Goal: Check status: Check status

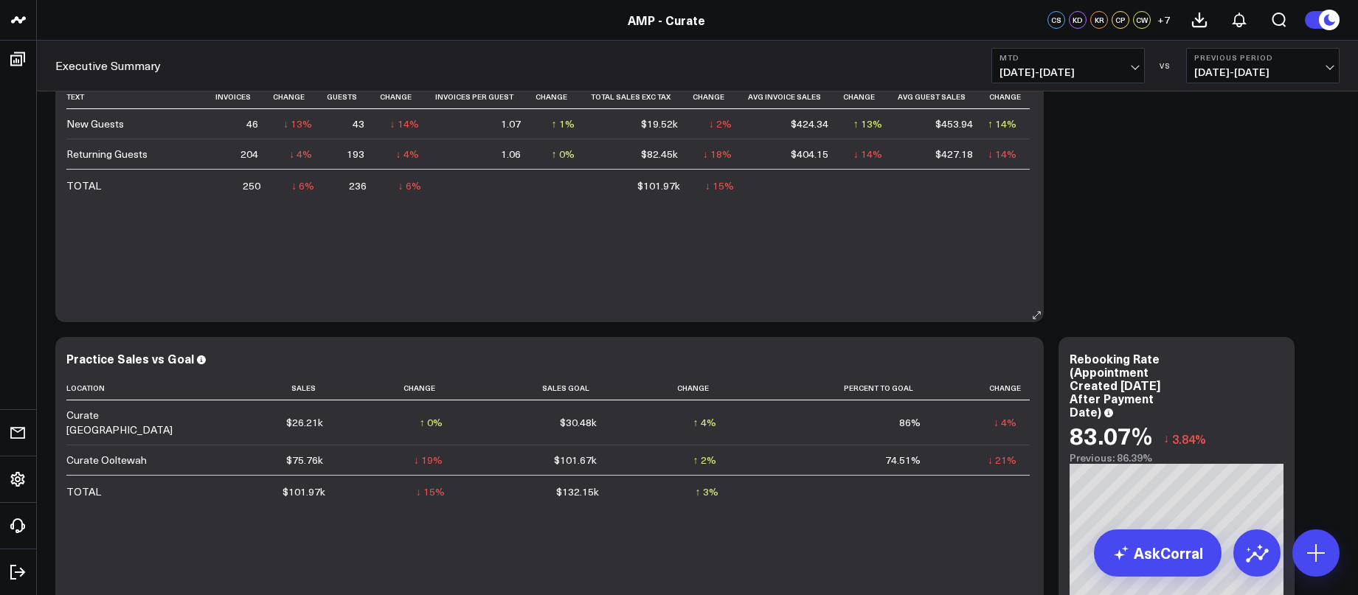
scroll to position [127, 0]
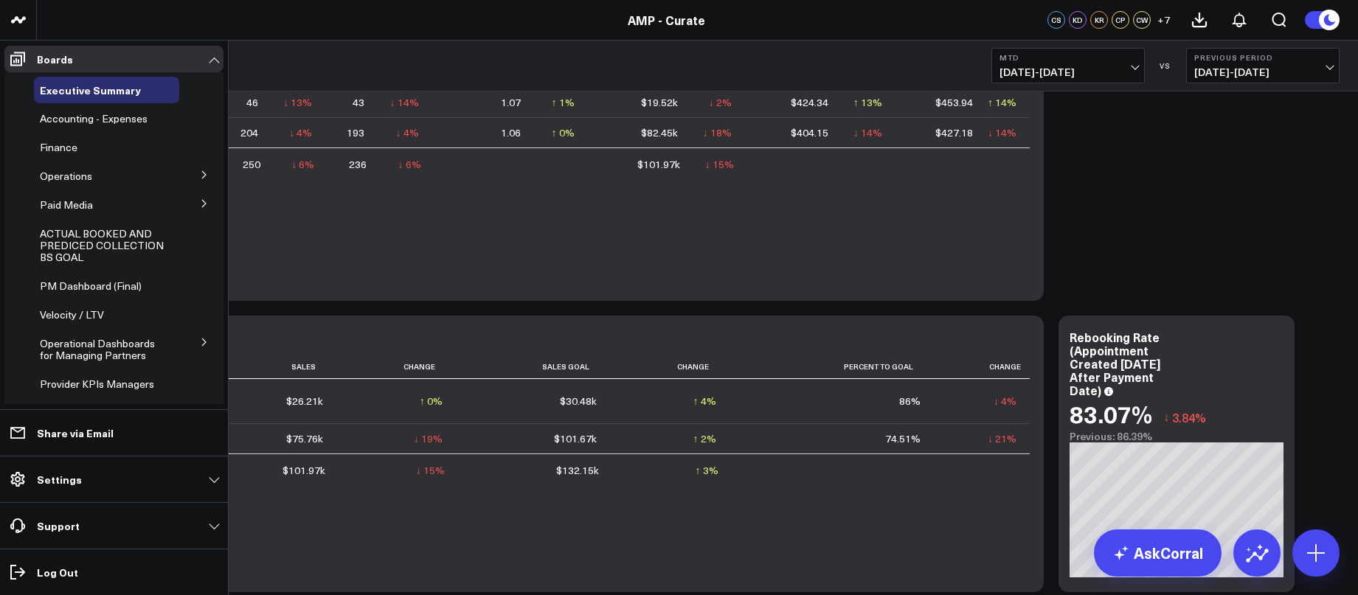
click at [201, 172] on icon at bounding box center [204, 174] width 9 height 9
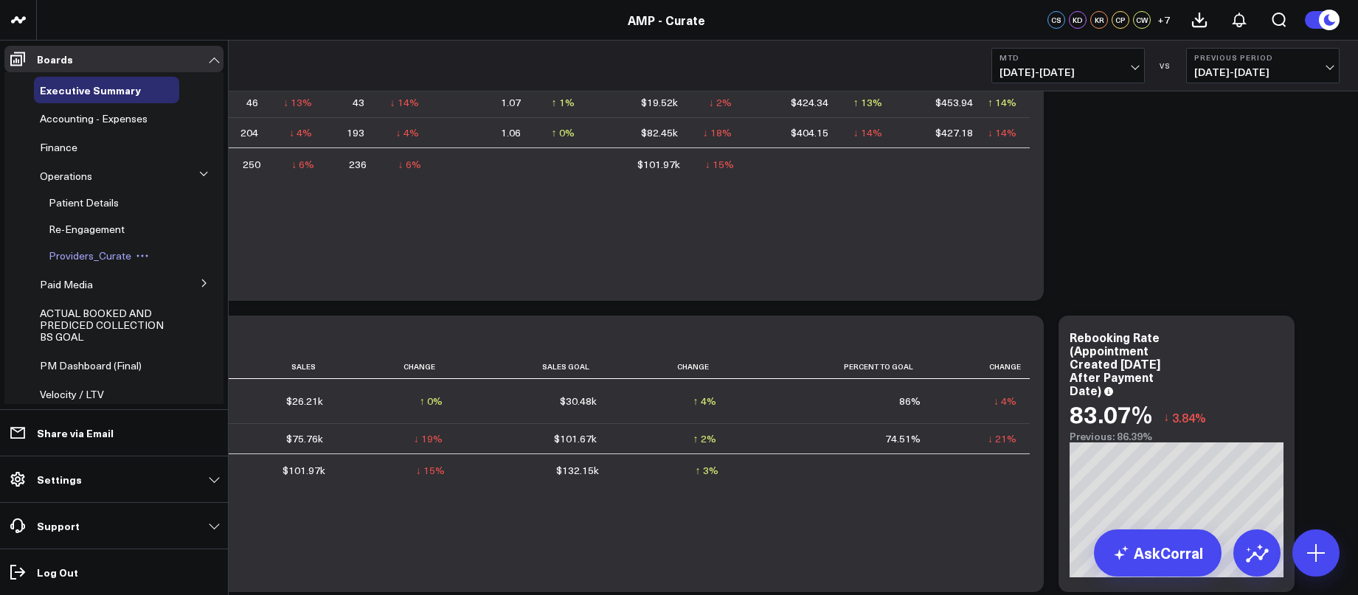
click at [111, 261] on span "Providers_Curate" at bounding box center [90, 256] width 83 height 14
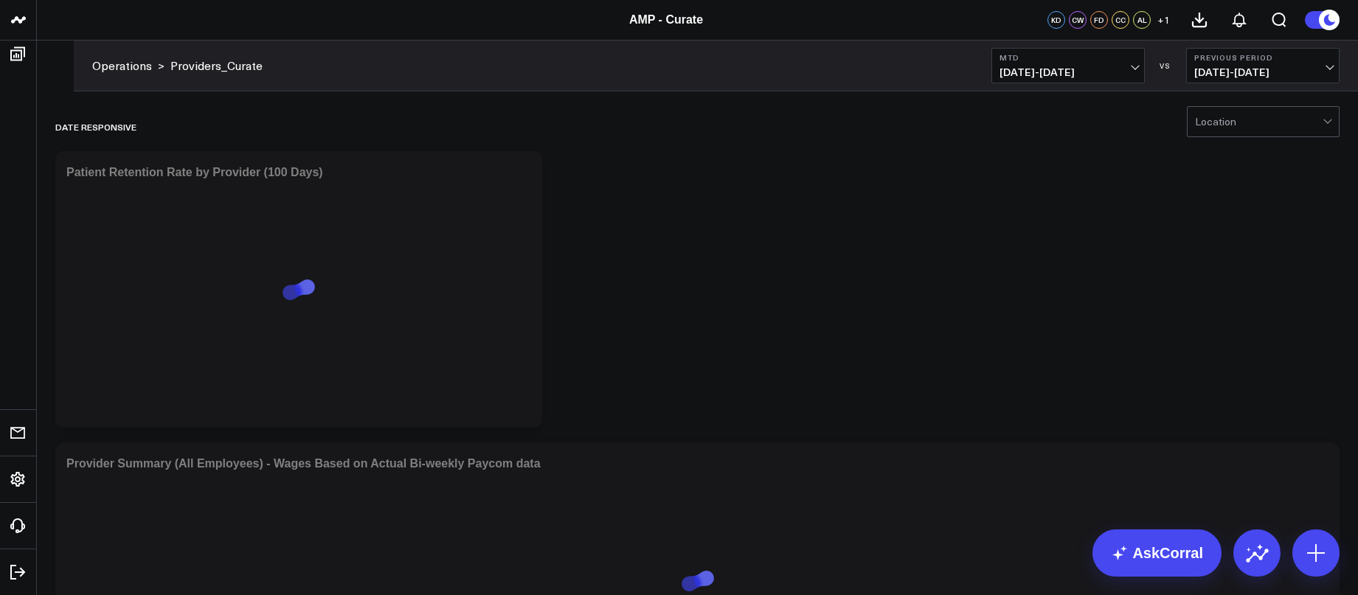
click at [1267, 56] on b "Previous Period" at bounding box center [1262, 57] width 137 height 9
click at [1221, 157] on link "YoY" at bounding box center [1263, 155] width 152 height 28
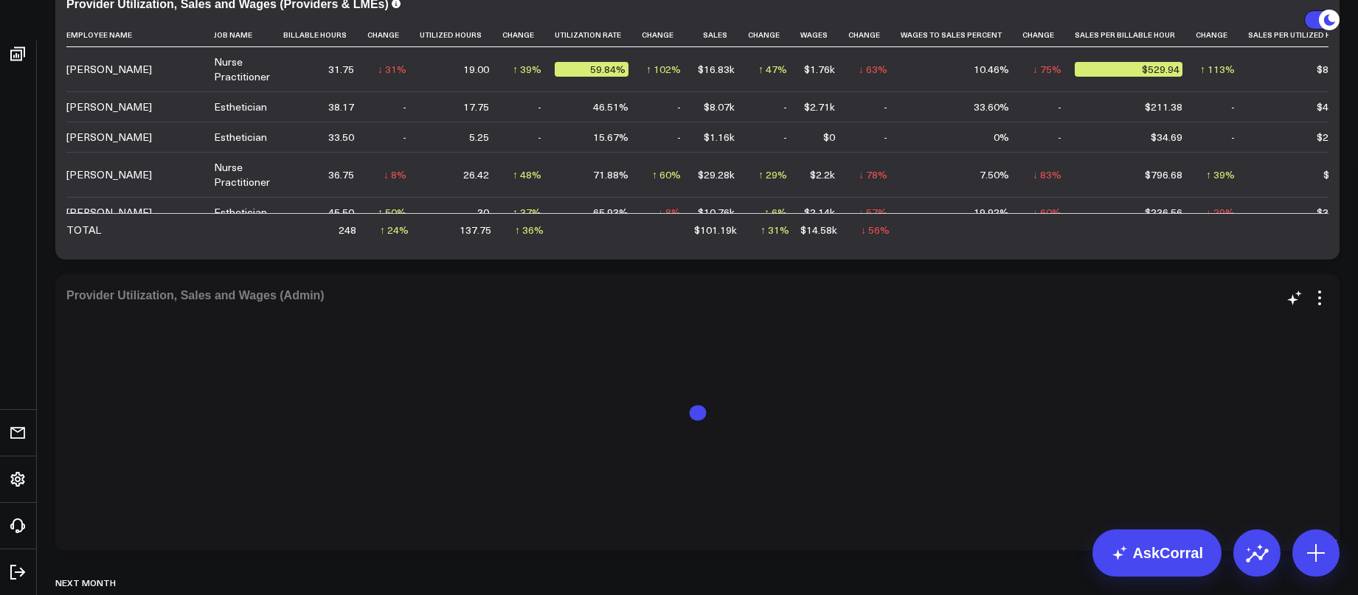
scroll to position [758, 0]
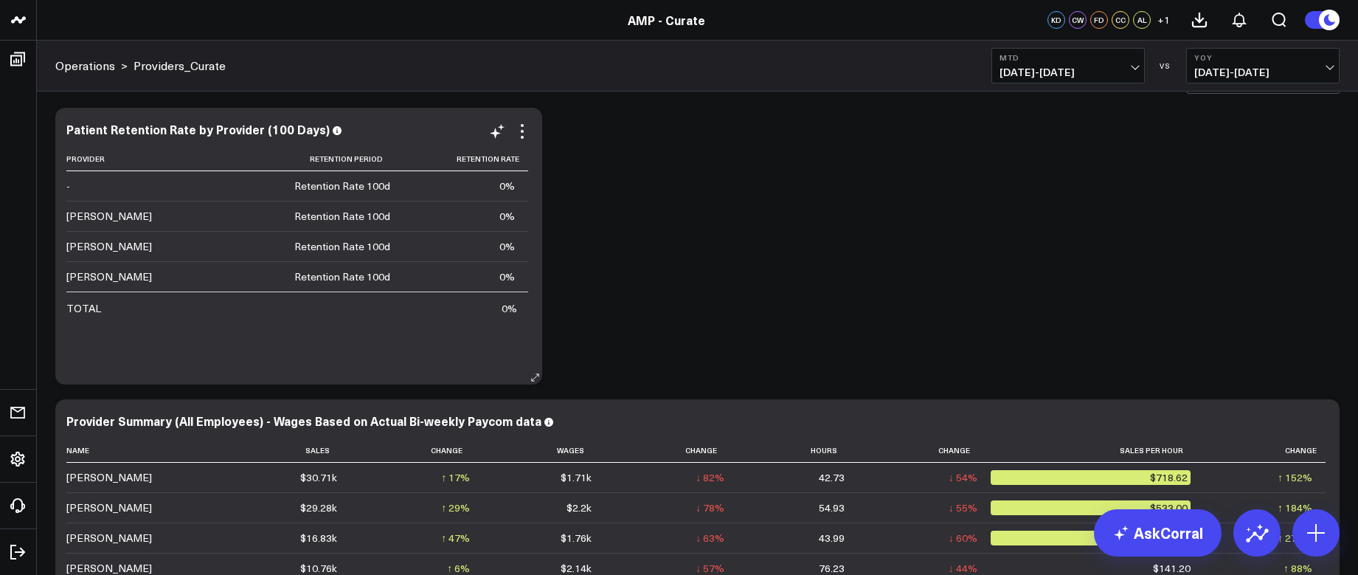
scroll to position [50, 0]
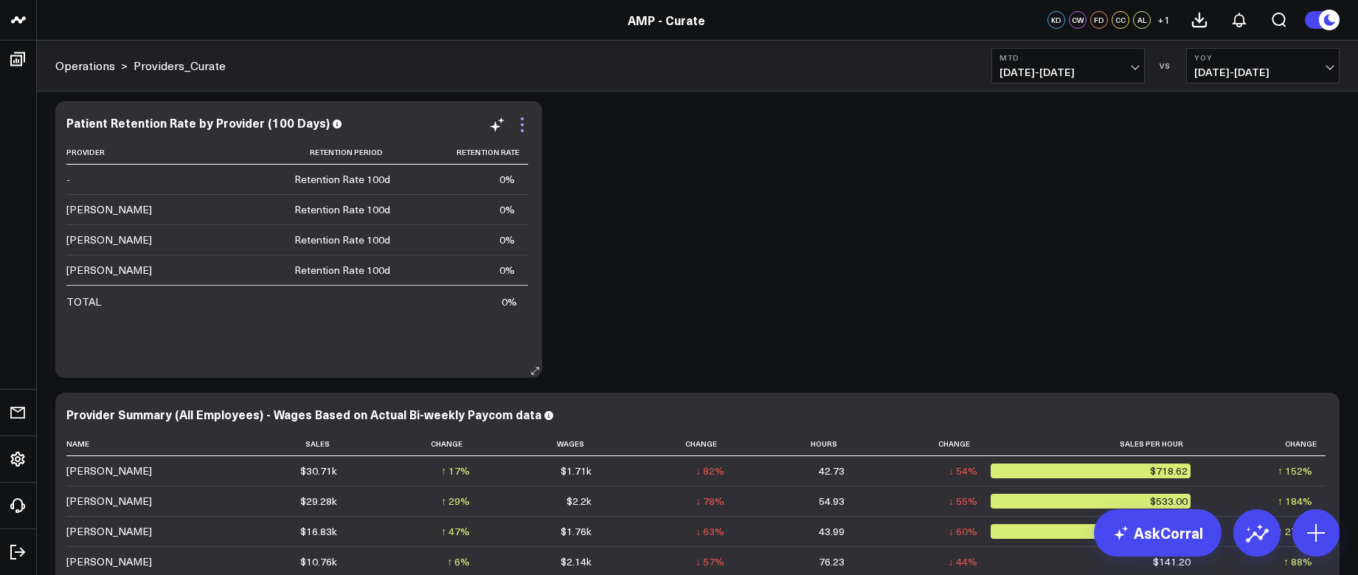
click at [520, 125] on icon at bounding box center [522, 125] width 18 height 18
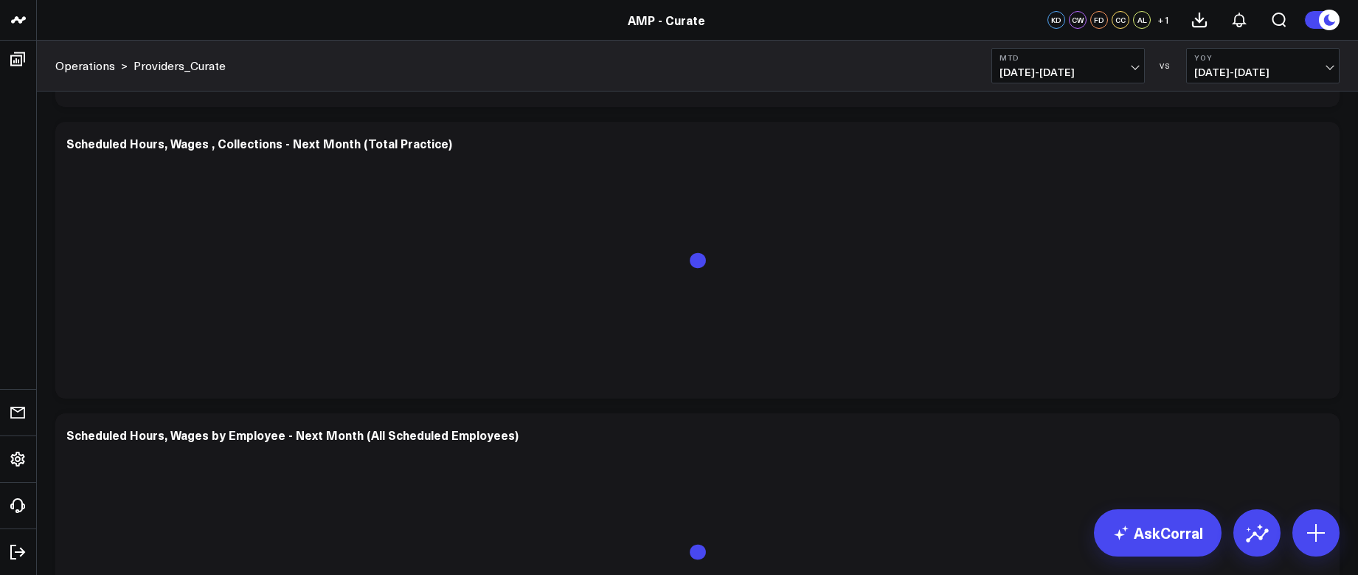
scroll to position [1536, 0]
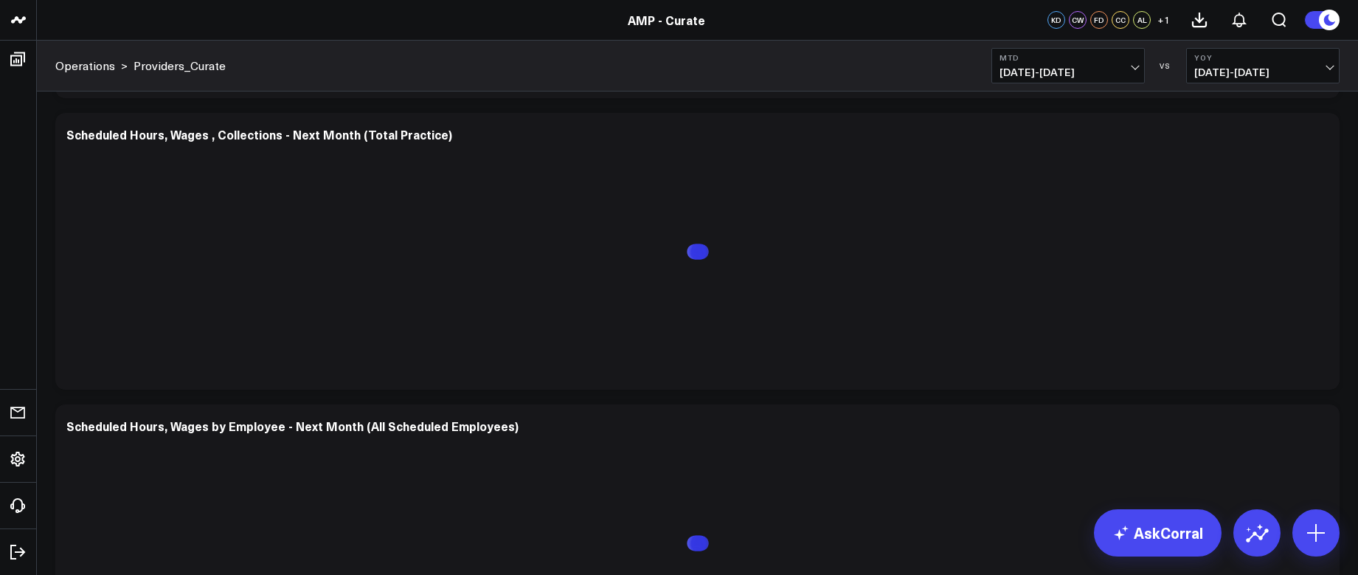
click at [1075, 69] on span "08/01/25 - 08/12/25" at bounding box center [1067, 72] width 137 height 12
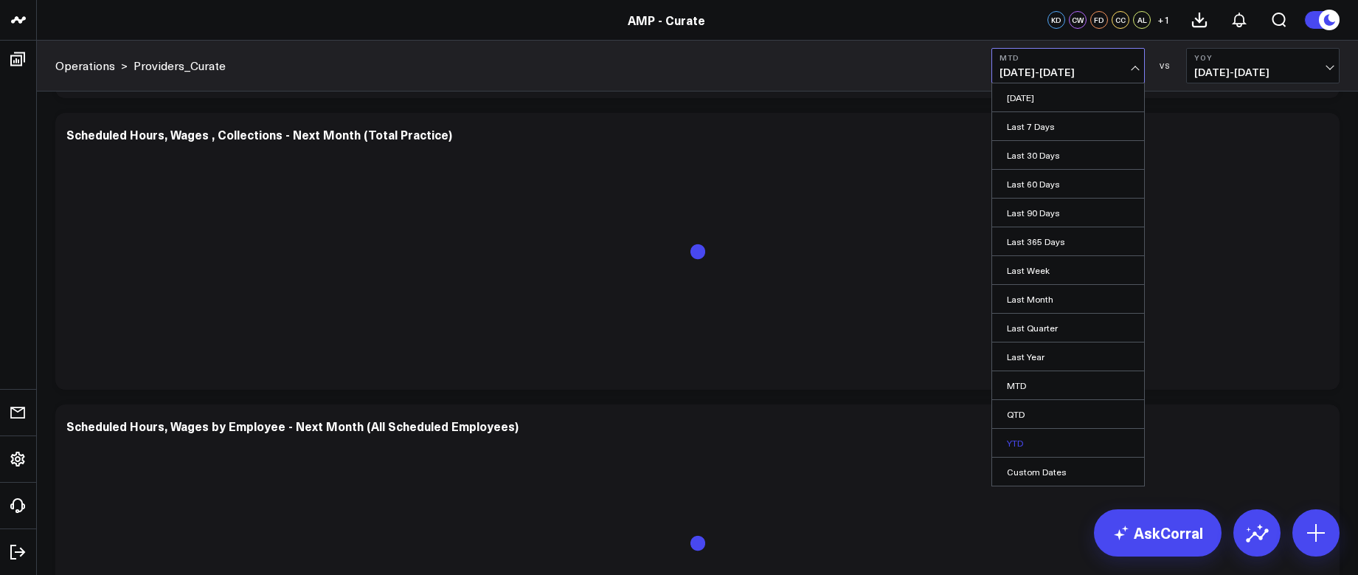
click at [1024, 440] on link "YTD" at bounding box center [1068, 443] width 152 height 28
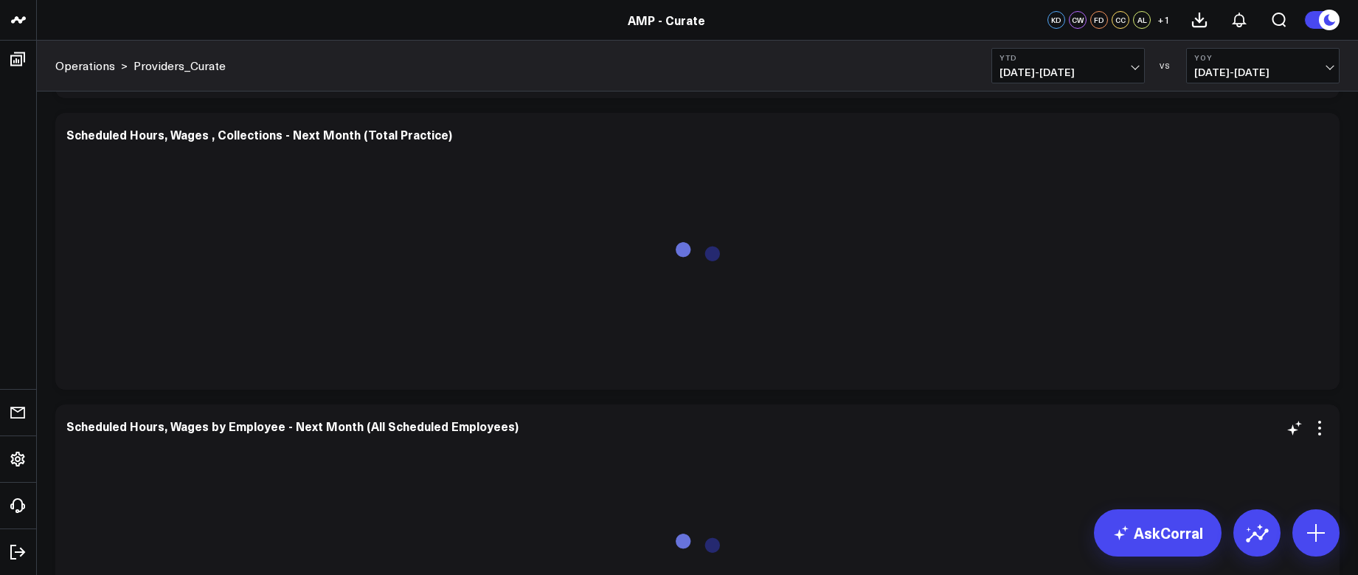
scroll to position [1638, 0]
